Goal: Task Accomplishment & Management: Manage account settings

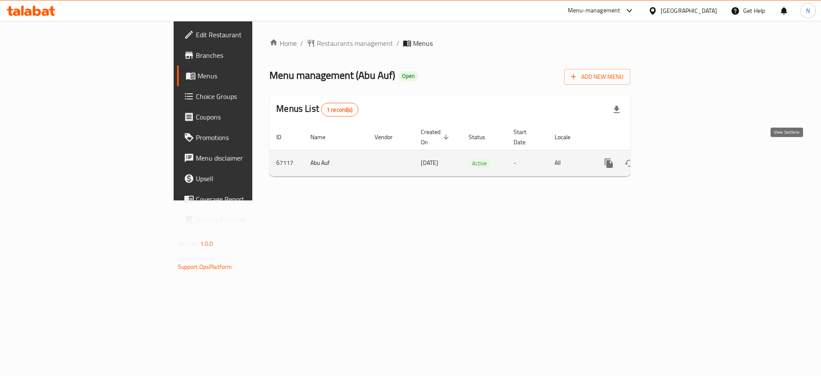
click at [681, 160] on link "enhanced table" at bounding box center [670, 163] width 21 height 21
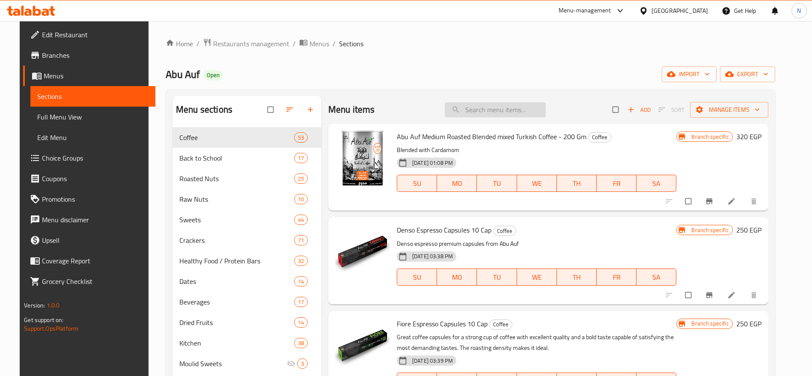
click at [495, 114] on input "search" at bounding box center [494, 109] width 101 height 15
paste input "Abu Auf Sahlab - 180 GM"
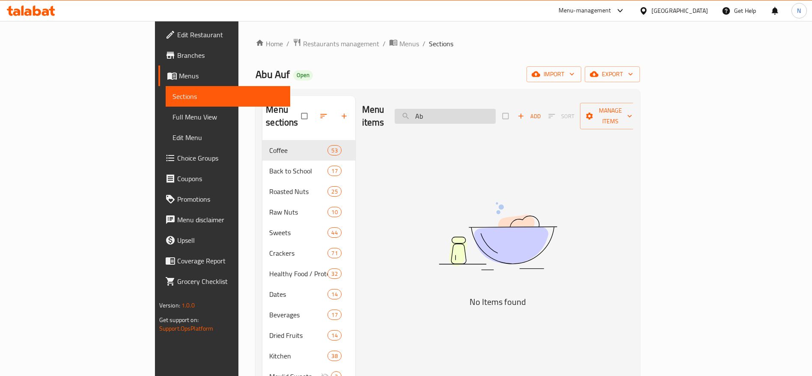
type input "A"
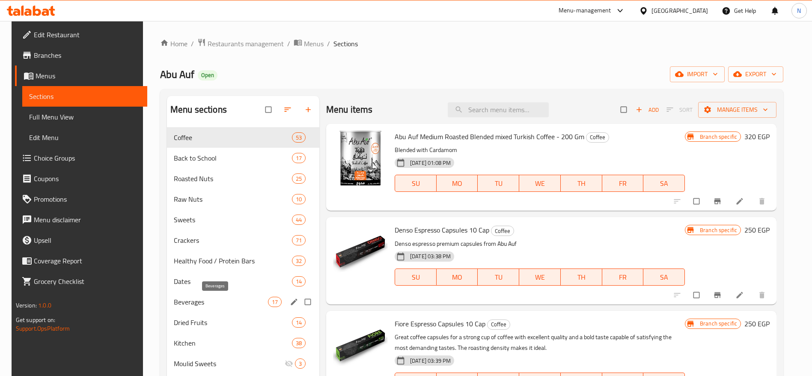
click at [198, 185] on div "Roasted Nuts 25" at bounding box center [243, 178] width 152 height 21
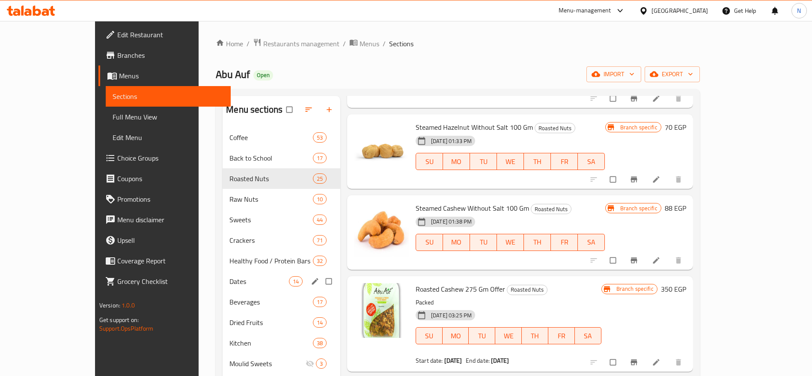
scroll to position [120, 0]
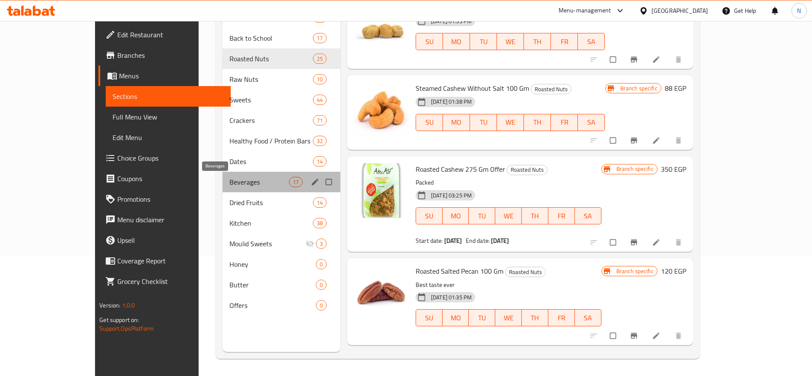
click at [229, 179] on span "Beverages" at bounding box center [258, 182] width 59 height 10
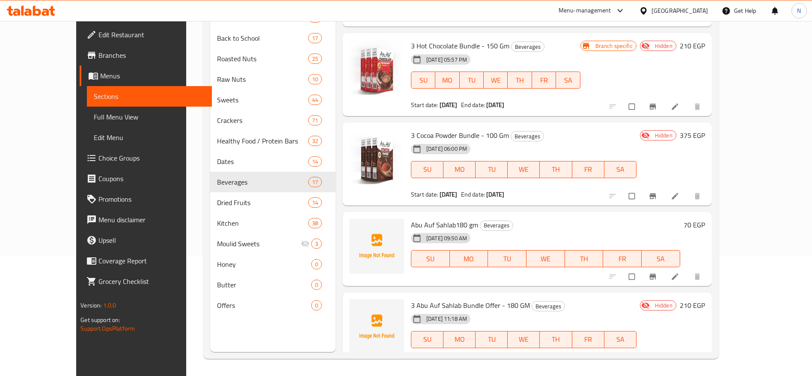
scroll to position [1096, 0]
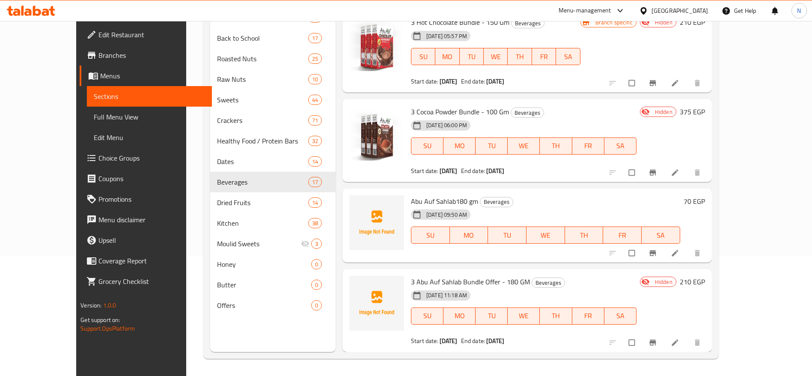
click at [436, 199] on span "Abu Auf Sahlab180 gm" at bounding box center [444, 201] width 67 height 13
click at [657, 249] on icon "Branch-specific-item" at bounding box center [652, 253] width 9 height 9
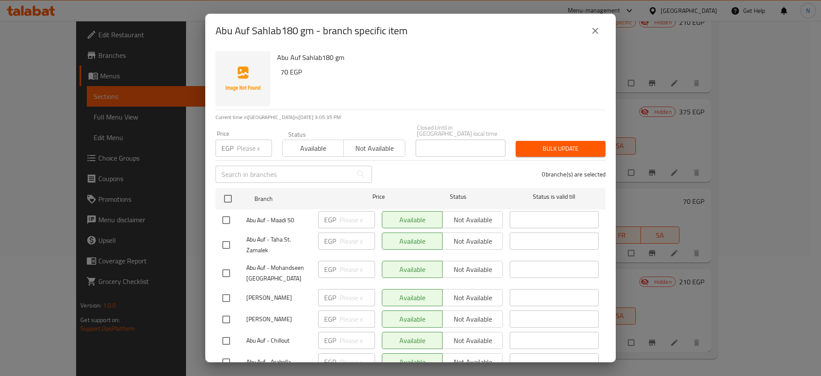
click at [662, 17] on div "Abu Auf Sahlab180 gm - branch specific item Abu Auf Sahlab180 gm 70 EGP Current…" at bounding box center [410, 188] width 821 height 376
click at [600, 29] on icon "close" at bounding box center [595, 31] width 10 height 10
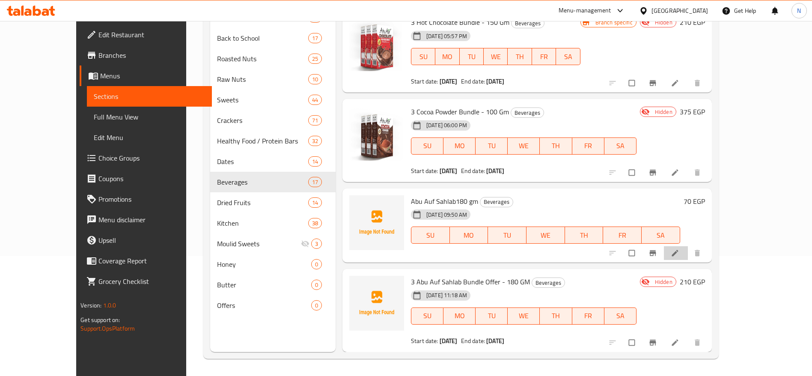
click at [687, 248] on li at bounding box center [675, 253] width 24 height 14
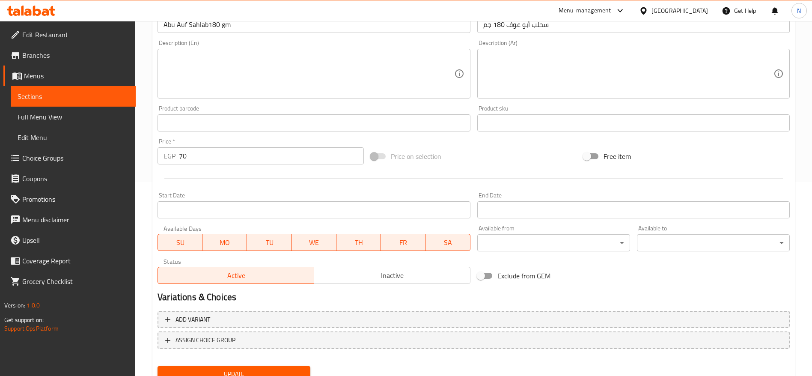
scroll to position [229, 0]
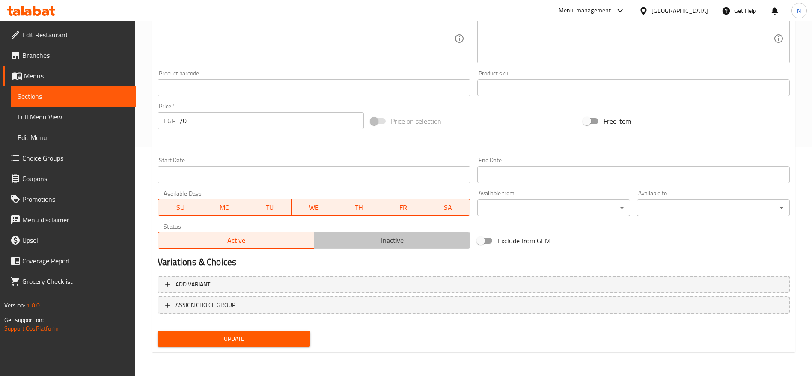
click at [373, 244] on span "Inactive" at bounding box center [391, 240] width 149 height 12
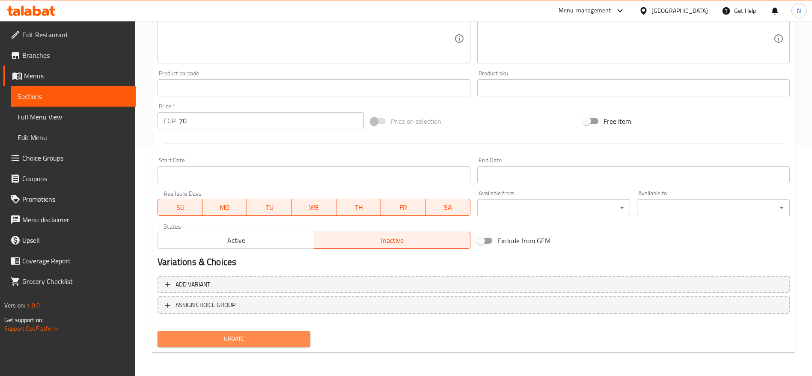
click at [256, 335] on span "Update" at bounding box center [233, 338] width 139 height 11
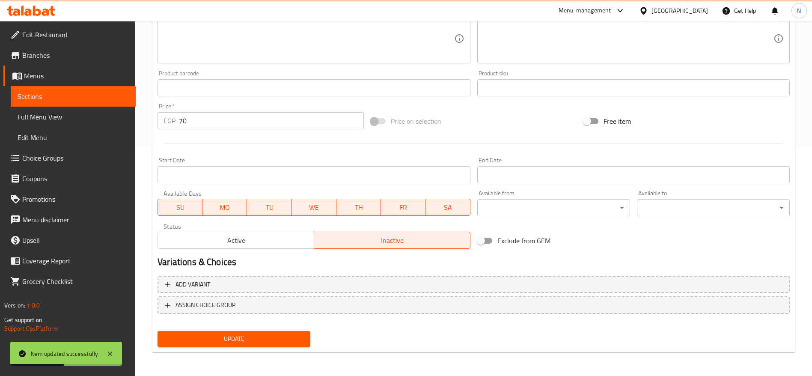
scroll to position [0, 0]
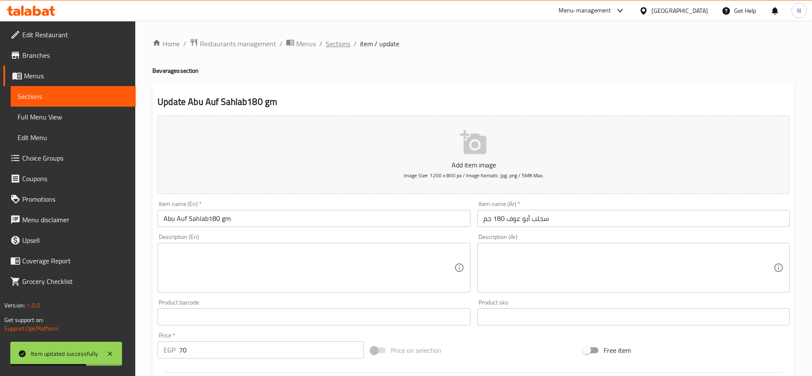
click at [336, 46] on span "Sections" at bounding box center [338, 44] width 24 height 10
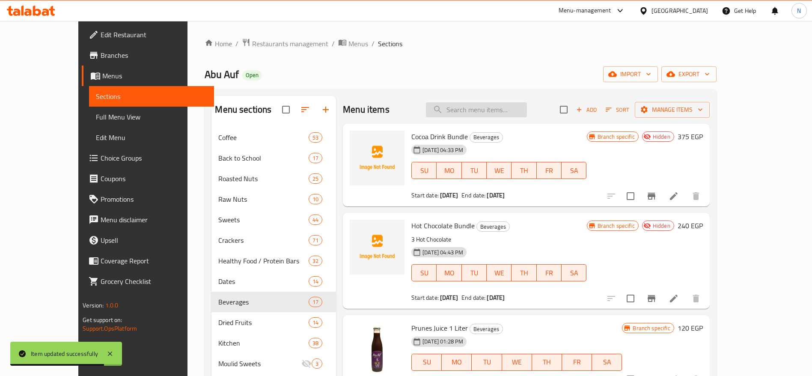
paste input "Date Spread cinnamon - 230 GM"
click at [502, 110] on input "Date Spread cinnamon - 230 GM" at bounding box center [476, 109] width 101 height 15
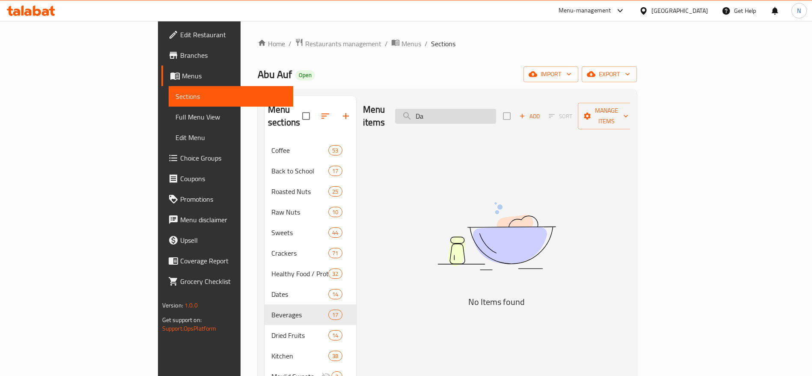
type input "D"
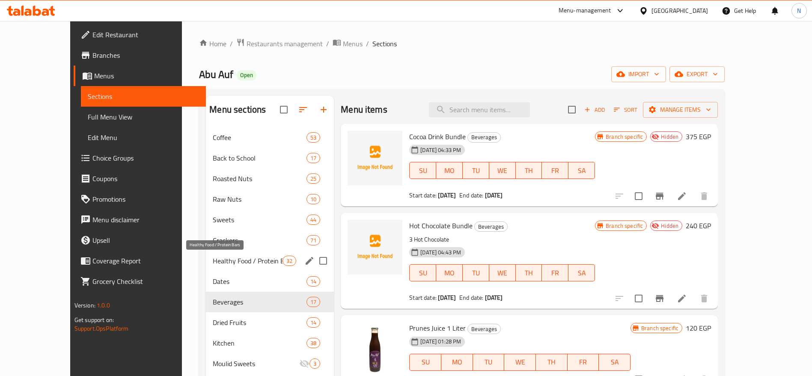
click at [213, 264] on span "Healthy Food / Protein Bars" at bounding box center [248, 260] width 70 height 10
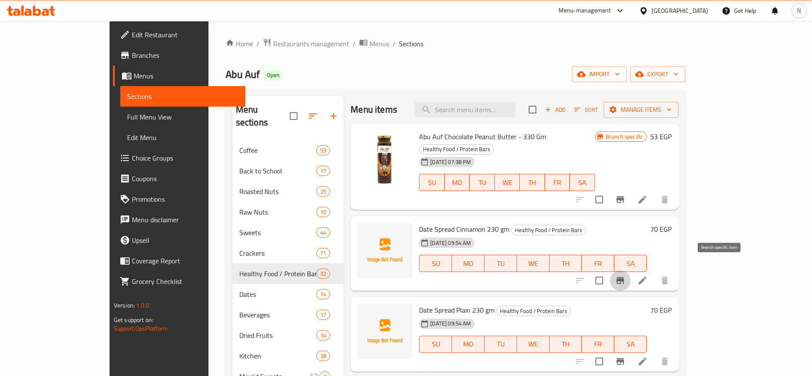
click at [625, 275] on icon "Branch-specific-item" at bounding box center [620, 280] width 10 height 10
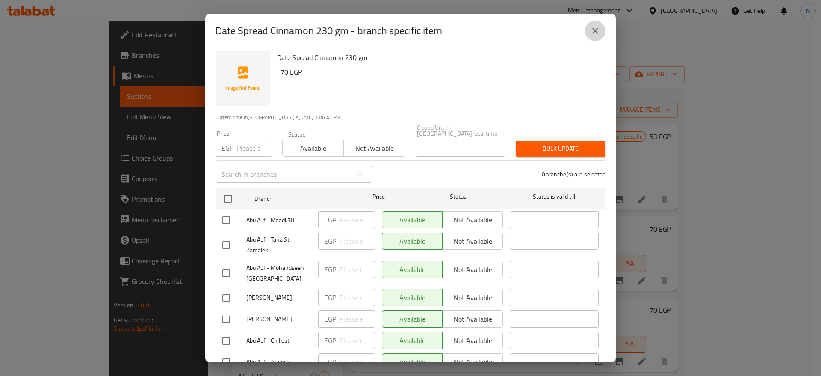
click at [592, 31] on icon "close" at bounding box center [595, 31] width 10 height 10
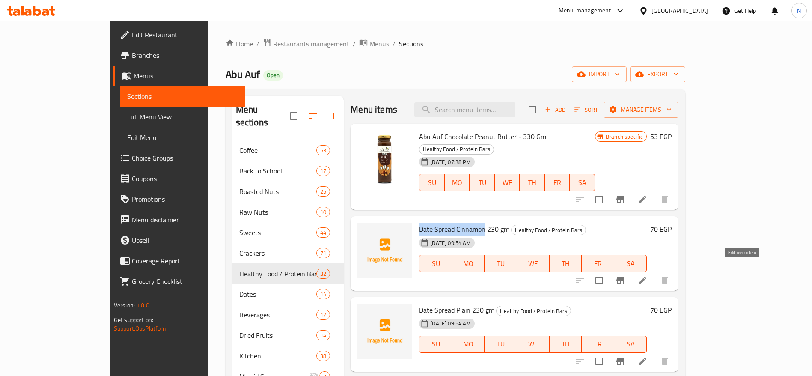
click at [647, 275] on icon at bounding box center [642, 280] width 10 height 10
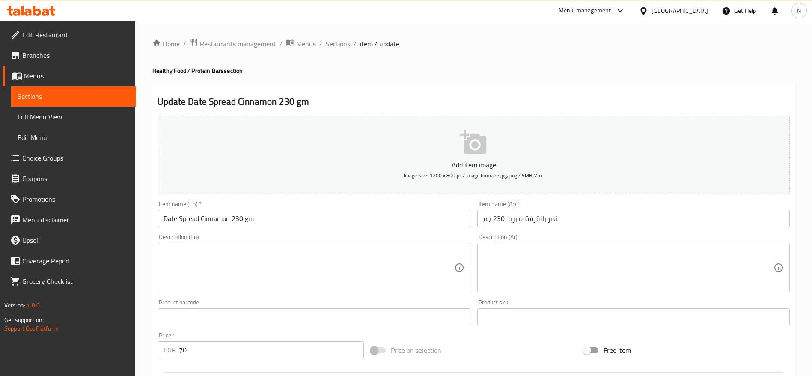
scroll to position [229, 0]
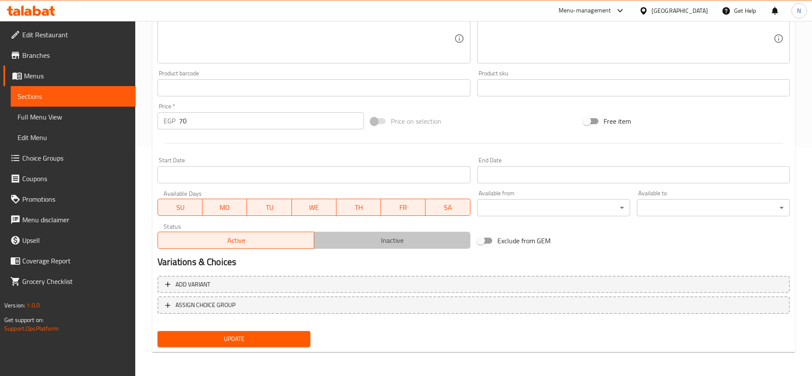
click at [387, 245] on span "Inactive" at bounding box center [391, 240] width 149 height 12
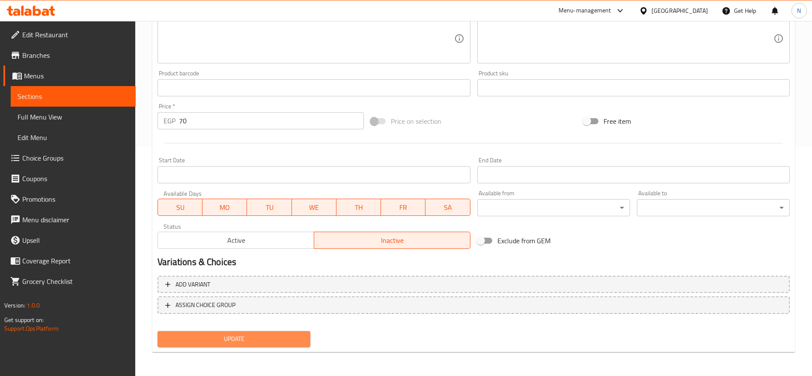
click at [264, 340] on span "Update" at bounding box center [233, 338] width 139 height 11
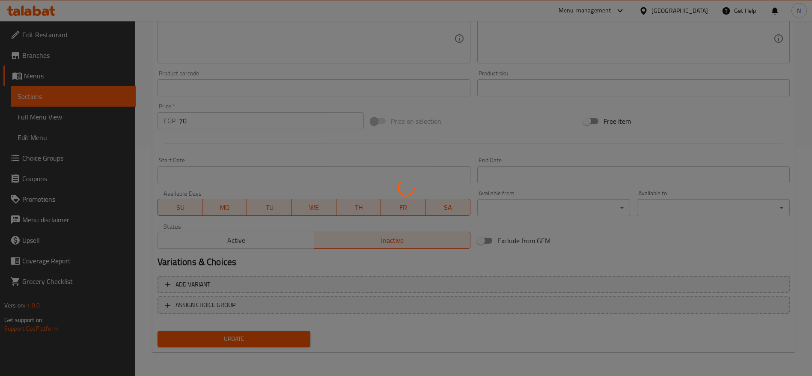
scroll to position [0, 0]
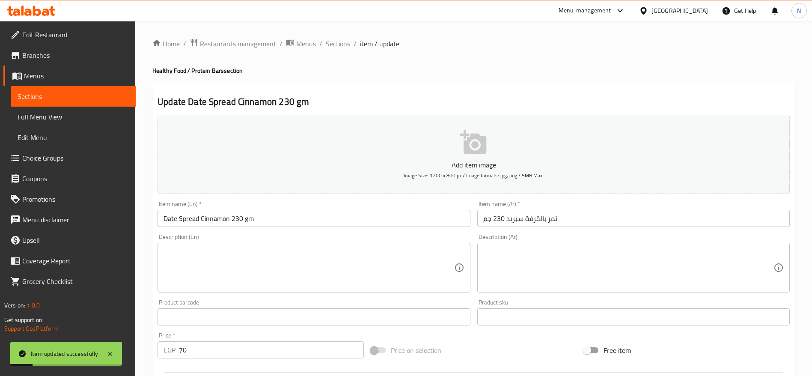
click at [336, 46] on span "Sections" at bounding box center [338, 44] width 24 height 10
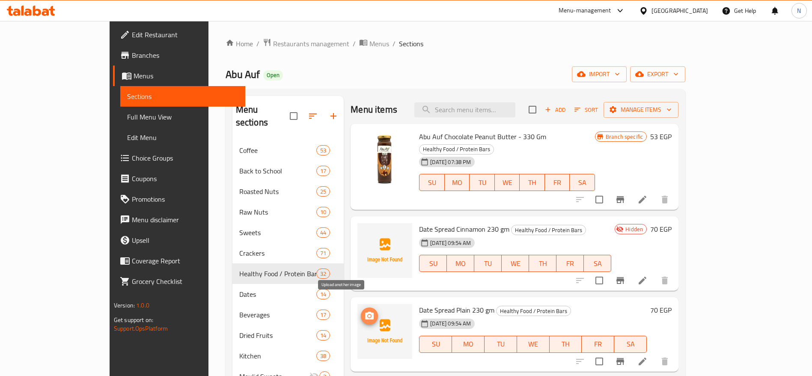
click at [364, 311] on icon "upload picture" at bounding box center [369, 316] width 10 height 10
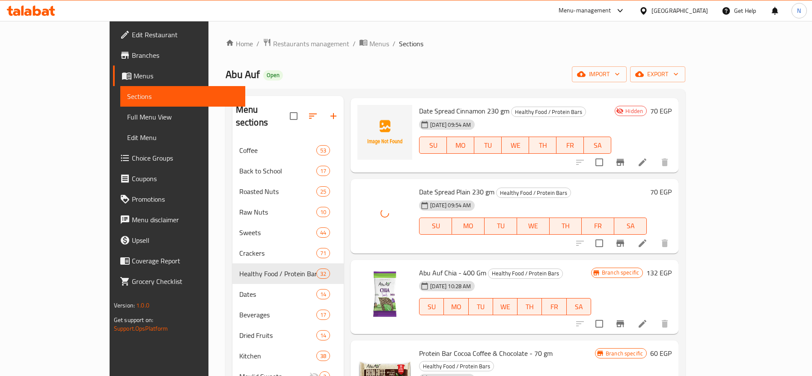
scroll to position [119, 0]
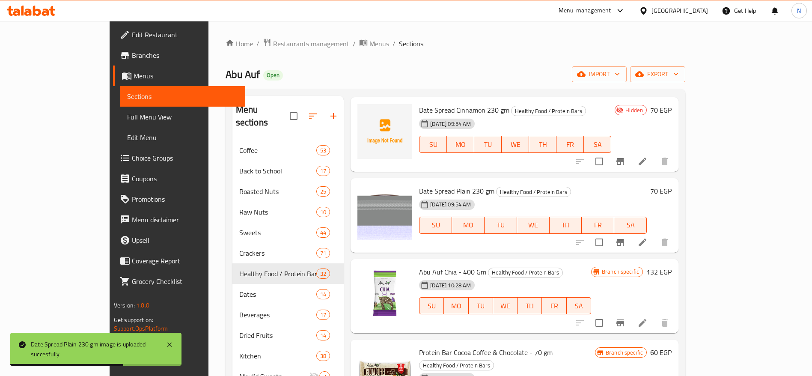
click at [442, 184] on span "Date Spread Plain 230 gm" at bounding box center [456, 190] width 75 height 13
copy h6 "Date Spread Plain 230 gm"
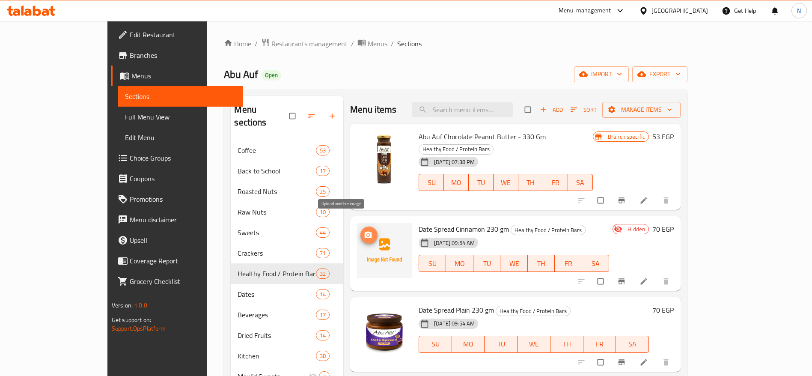
click at [364, 231] on icon "upload picture" at bounding box center [367, 234] width 7 height 6
click at [455, 222] on span "Date Spread Cinnamon 230 gm" at bounding box center [463, 228] width 90 height 13
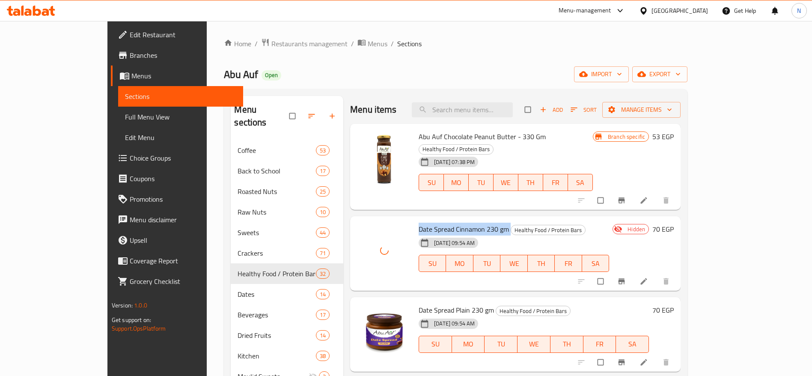
click at [455, 222] on span "Date Spread Cinnamon 230 gm" at bounding box center [463, 228] width 90 height 13
copy h6 "Date Spread Cinnamon 230 gm"
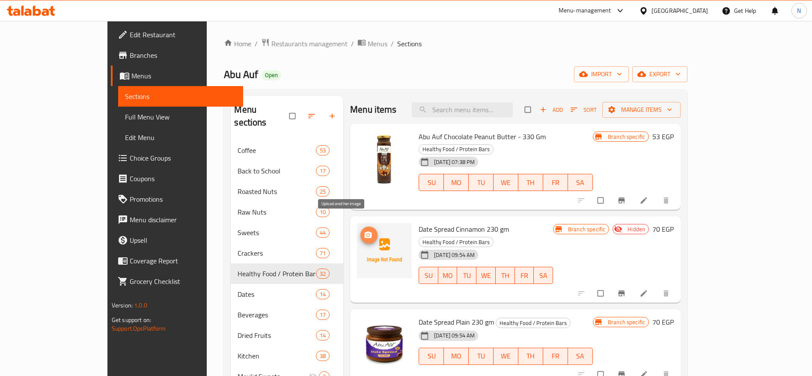
click at [364, 231] on icon "upload picture" at bounding box center [368, 235] width 9 height 9
click at [656, 286] on li at bounding box center [644, 293] width 24 height 14
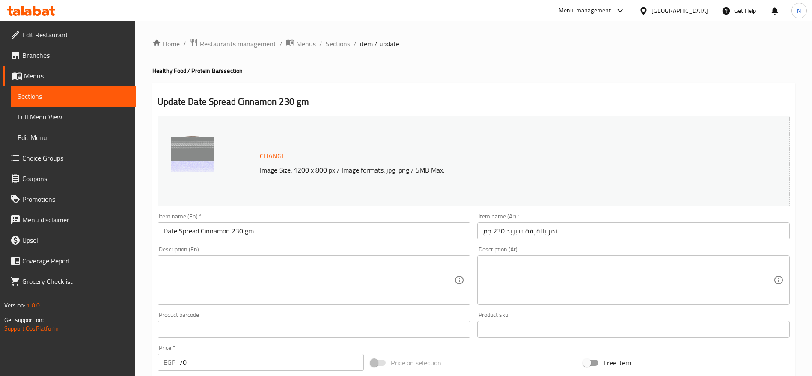
scroll to position [241, 0]
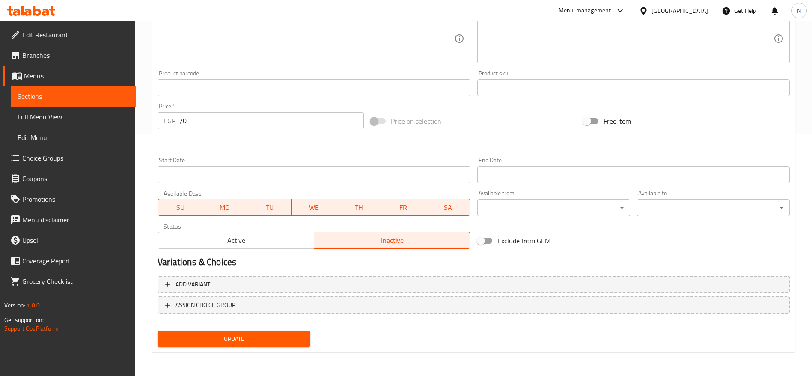
click at [269, 238] on span "Active" at bounding box center [235, 240] width 149 height 12
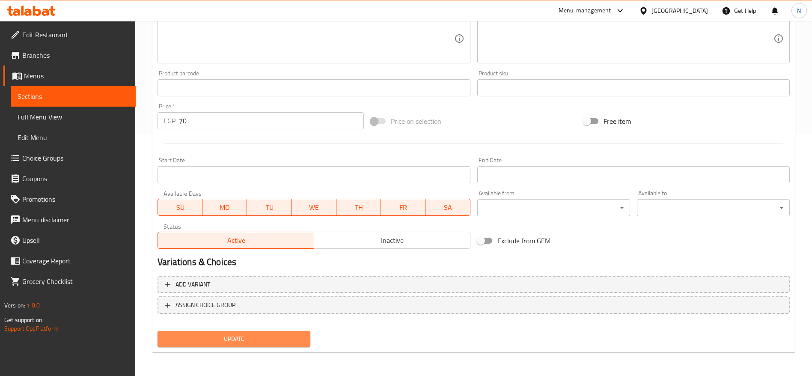
click at [226, 339] on span "Update" at bounding box center [233, 338] width 139 height 11
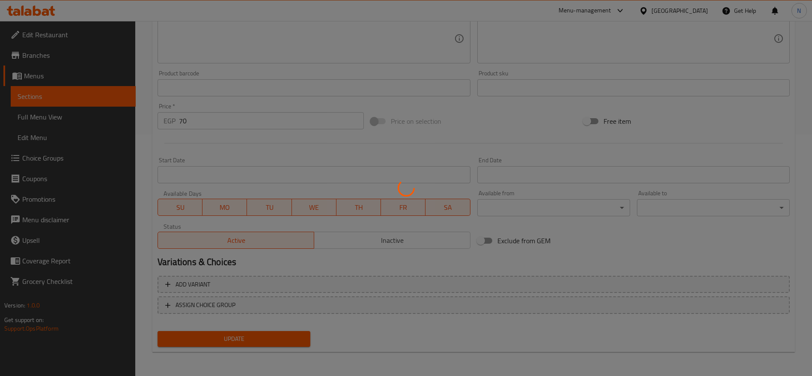
scroll to position [0, 0]
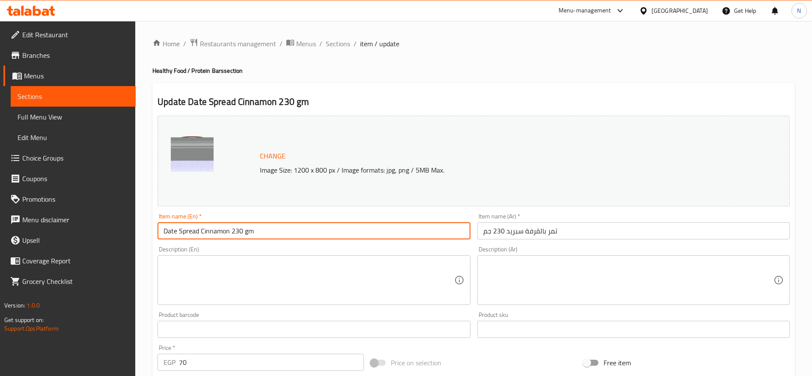
click at [251, 227] on input "Date Spread Cinnamon 230 gm" at bounding box center [313, 230] width 312 height 17
click at [346, 45] on span "Sections" at bounding box center [338, 44] width 24 height 10
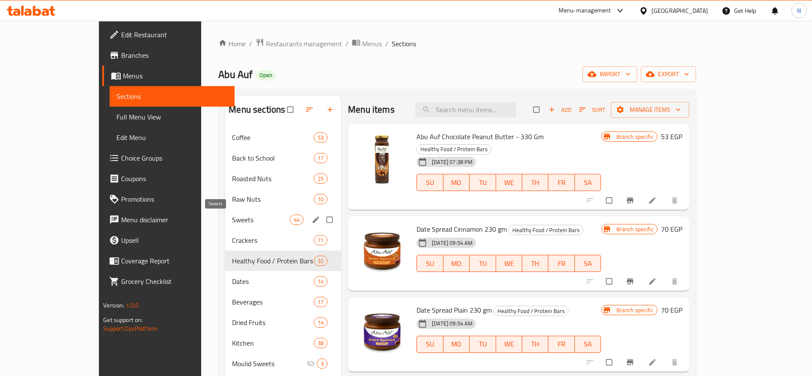
scroll to position [120, 0]
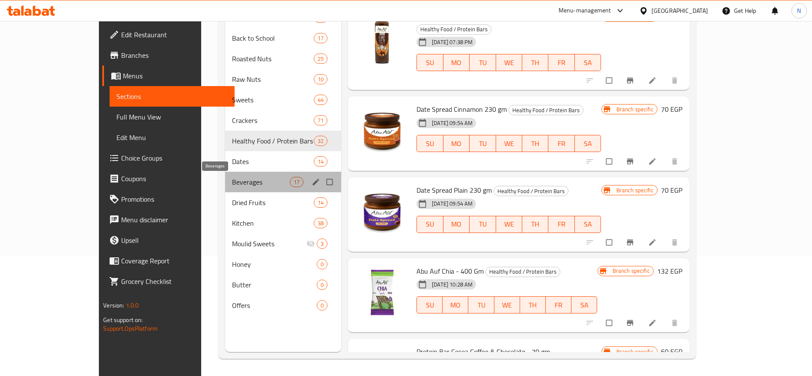
click at [232, 181] on span "Beverages" at bounding box center [261, 182] width 58 height 10
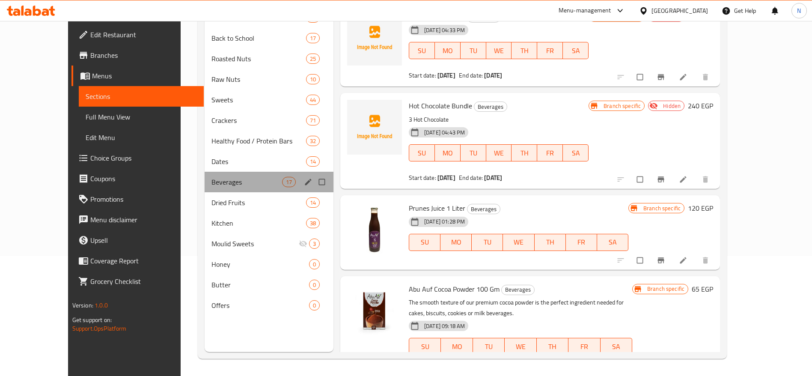
click at [204, 187] on div "Beverages 17" at bounding box center [268, 182] width 129 height 21
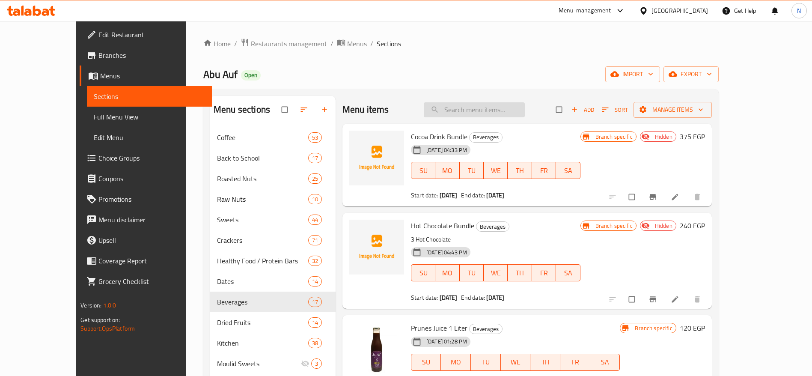
click at [473, 112] on input "search" at bounding box center [474, 109] width 101 height 15
paste input "Abu Auf Sahlab - 180 GM"
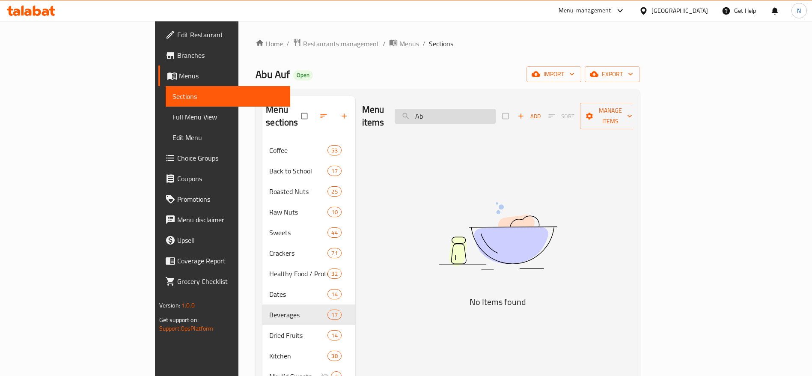
type input "A"
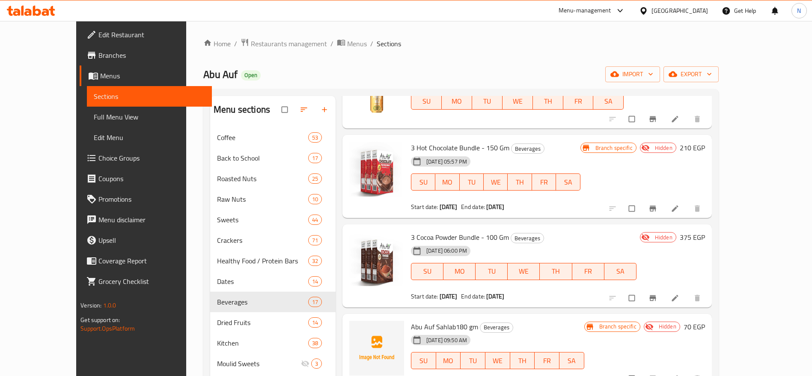
scroll to position [1096, 0]
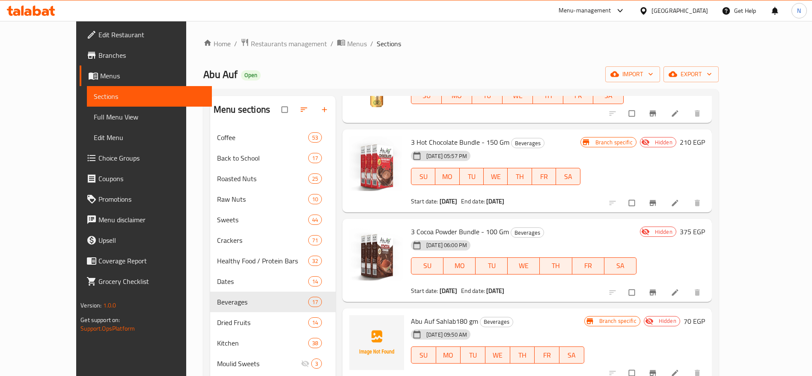
click at [415, 319] on span "Abu Auf Sahlab180 gm" at bounding box center [444, 320] width 67 height 13
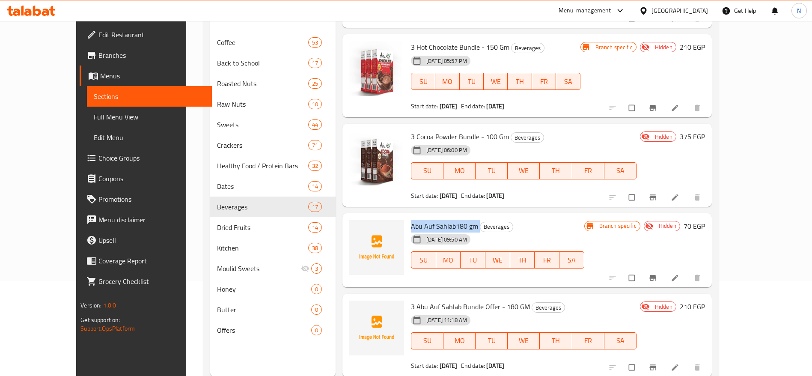
scroll to position [107, 0]
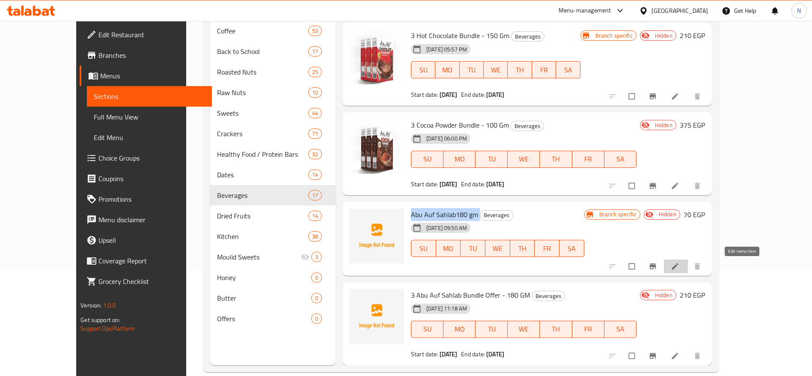
click at [679, 266] on icon at bounding box center [674, 266] width 9 height 9
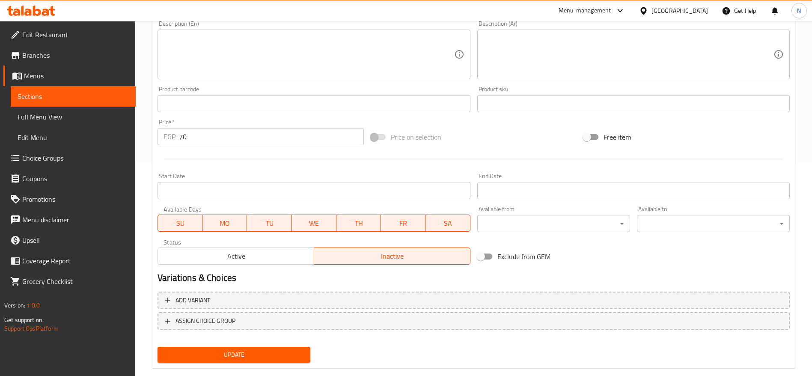
scroll to position [229, 0]
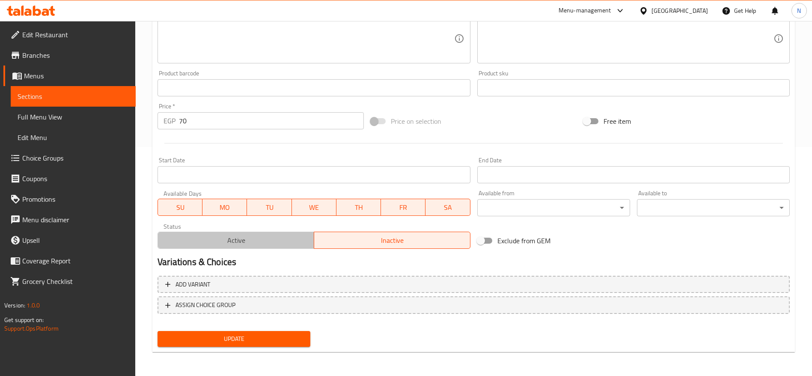
click at [241, 235] on span "Active" at bounding box center [235, 240] width 149 height 12
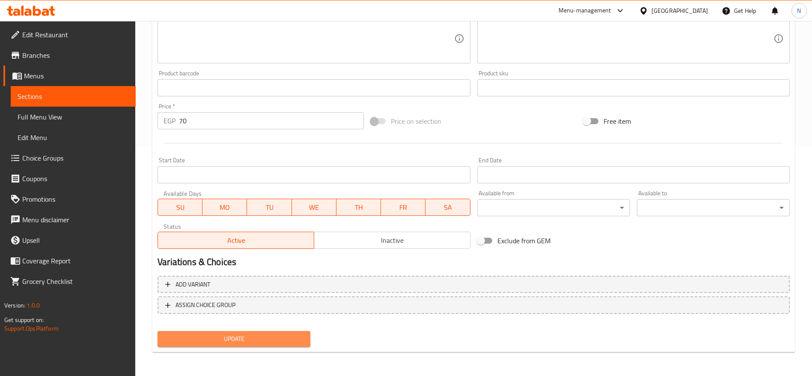
click at [273, 336] on span "Update" at bounding box center [233, 338] width 139 height 11
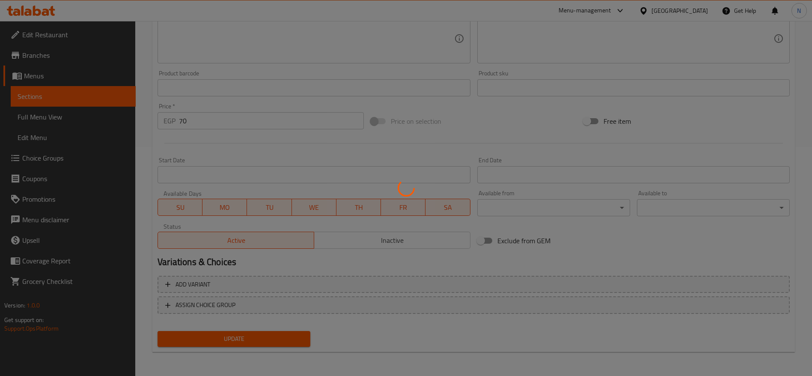
scroll to position [0, 0]
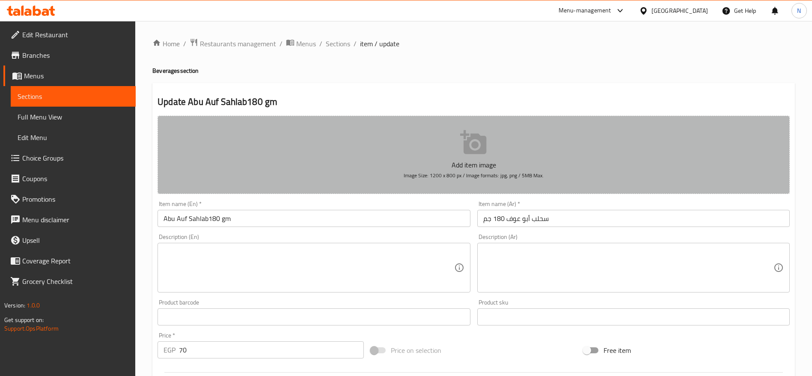
click at [470, 144] on icon "button" at bounding box center [473, 142] width 27 height 27
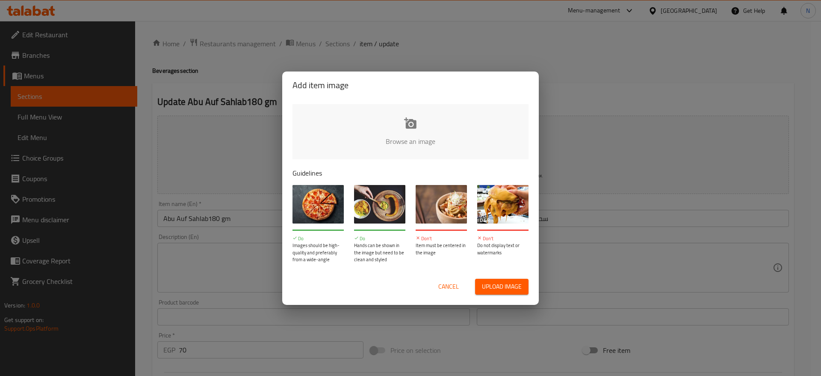
click at [503, 287] on span "Upload image" at bounding box center [502, 286] width 40 height 11
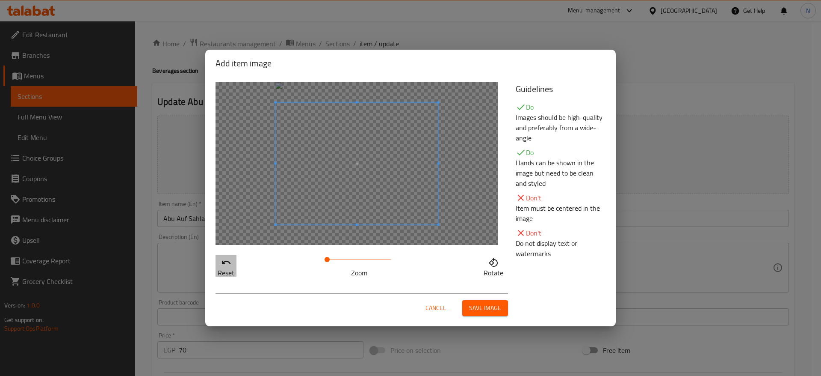
click at [225, 267] on p "Reset" at bounding box center [226, 272] width 17 height 10
click at [430, 307] on span "Cancel" at bounding box center [436, 307] width 21 height 11
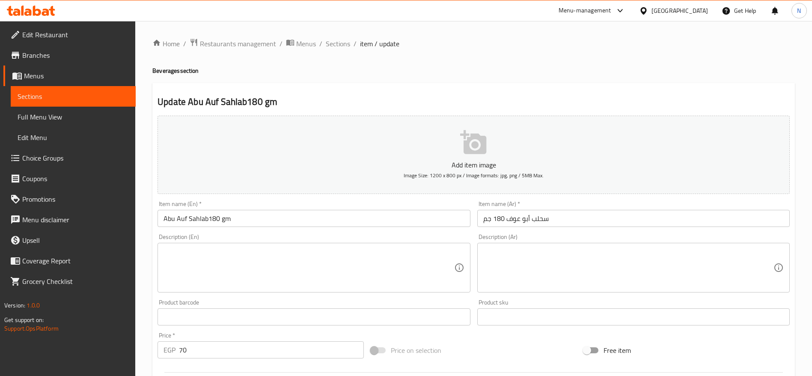
scroll to position [229, 0]
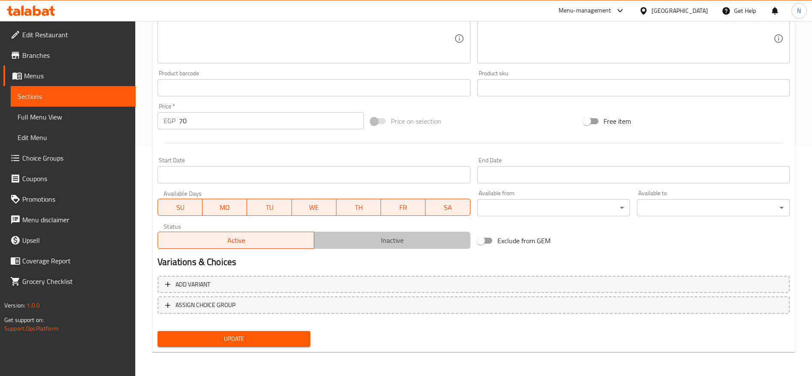
click at [382, 232] on button "Inactive" at bounding box center [392, 239] width 157 height 17
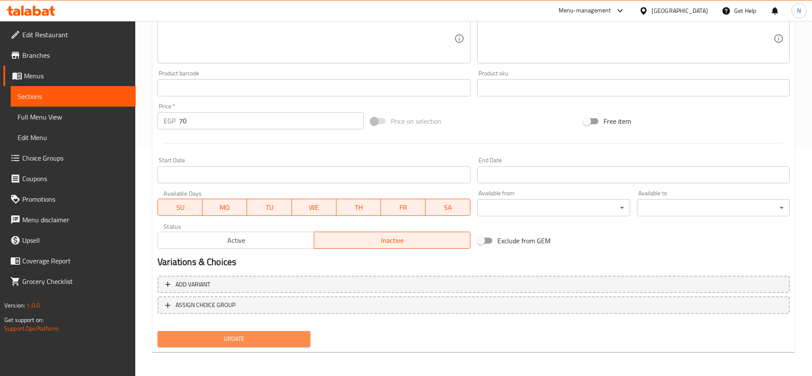
click at [211, 338] on span "Update" at bounding box center [233, 338] width 139 height 11
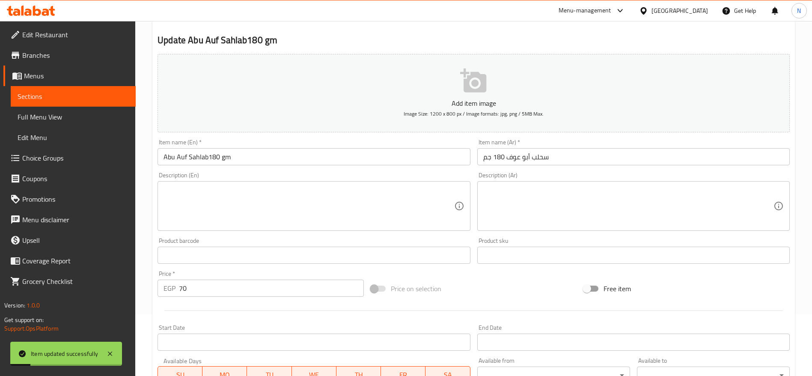
scroll to position [0, 0]
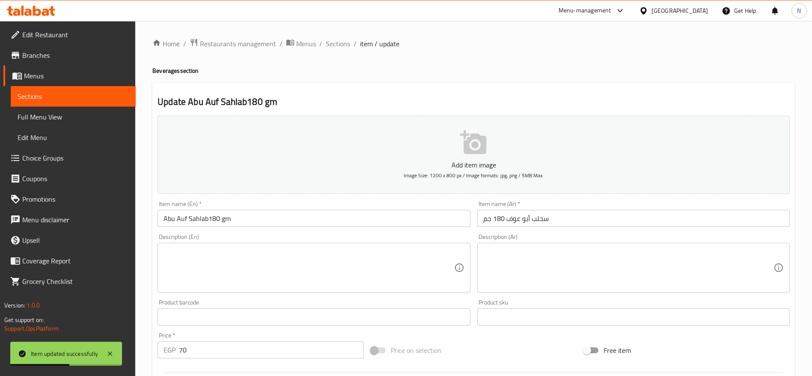
click at [188, 213] on input "Abu Auf Sahlab180 gm" at bounding box center [313, 218] width 312 height 17
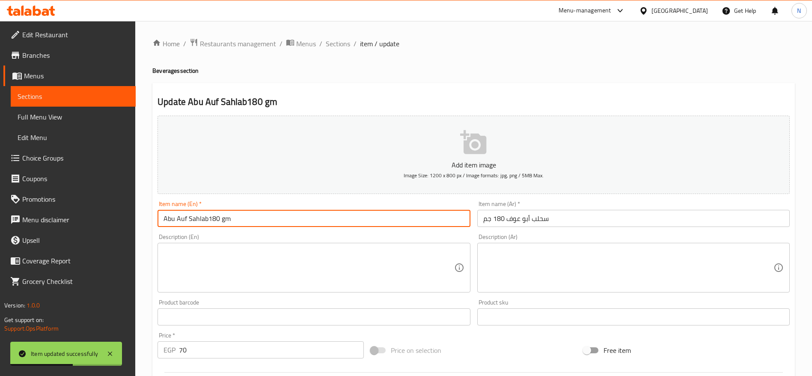
click at [188, 213] on input "Abu Auf Sahlab180 gm" at bounding box center [313, 218] width 312 height 17
click at [339, 39] on span "Sections" at bounding box center [338, 44] width 24 height 10
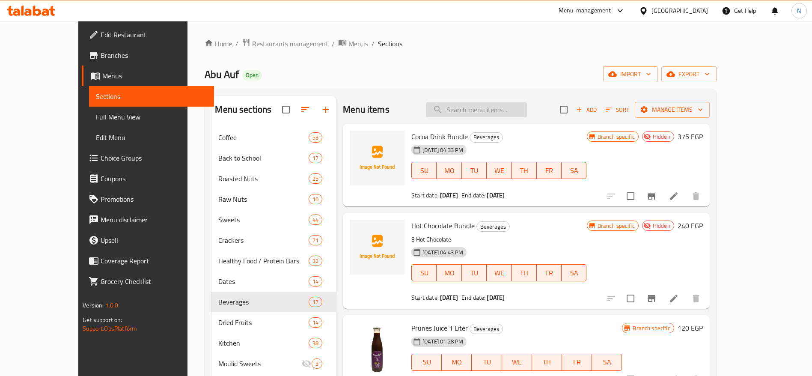
click at [501, 110] on input "search" at bounding box center [476, 109] width 101 height 15
paste input "3 Abu Auf Sahlab Bundle - 180 GM"
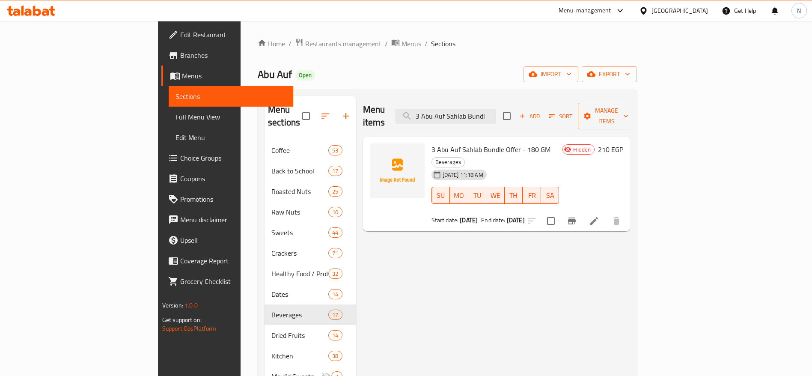
type input "3 Abu Auf Sahlab Bundl"
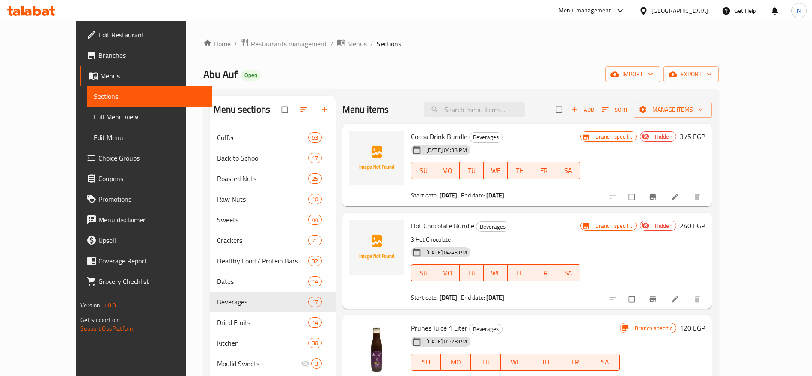
click at [251, 43] on span "Restaurants management" at bounding box center [289, 44] width 76 height 10
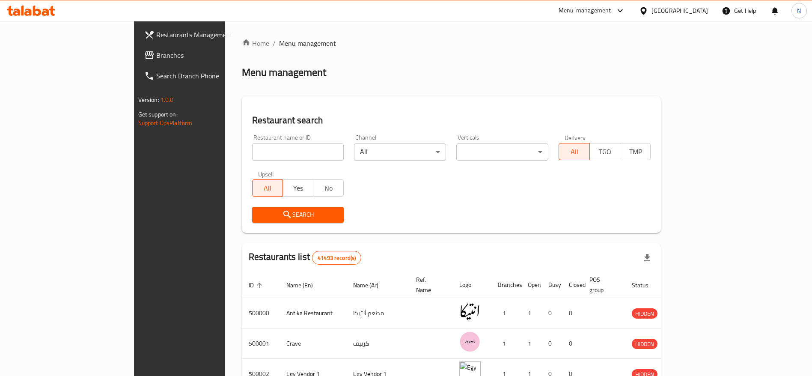
click at [611, 8] on div "Menu-management" at bounding box center [584, 11] width 53 height 10
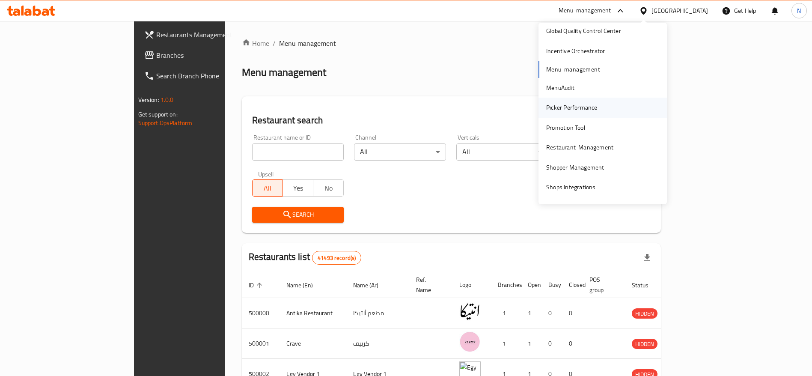
scroll to position [67, 0]
click at [562, 148] on div "Restaurant-Management" at bounding box center [579, 146] width 67 height 9
